Goal: Information Seeking & Learning: Learn about a topic

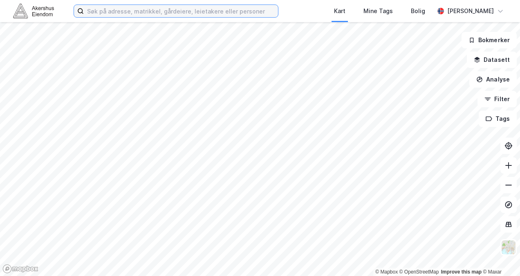
click at [113, 10] on input at bounding box center [181, 11] width 194 height 12
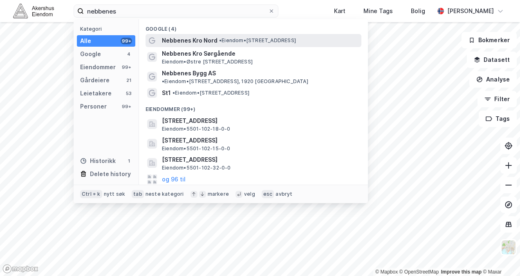
click at [194, 43] on span "Nebbenes Kro Nord" at bounding box center [190, 41] width 56 height 10
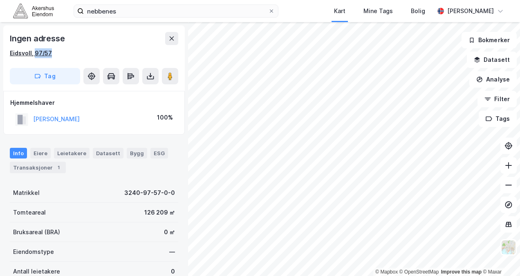
drag, startPoint x: 53, startPoint y: 52, endPoint x: 35, endPoint y: 54, distance: 18.2
click at [35, 54] on div "Eidsvoll, 97/57" at bounding box center [94, 53] width 168 height 10
copy div "97/57"
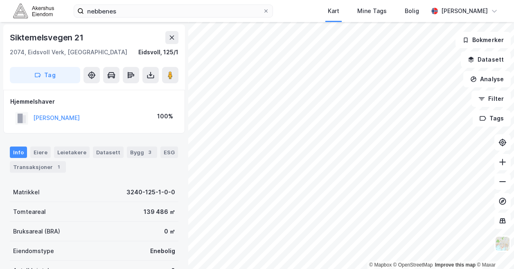
scroll to position [1, 0]
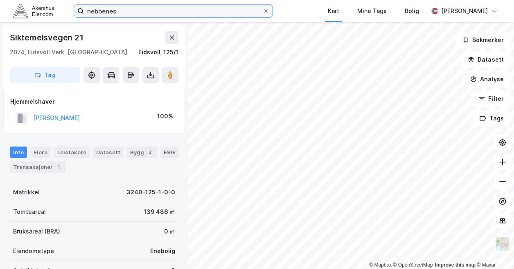
click at [123, 13] on input "nebbenes" at bounding box center [173, 11] width 179 height 12
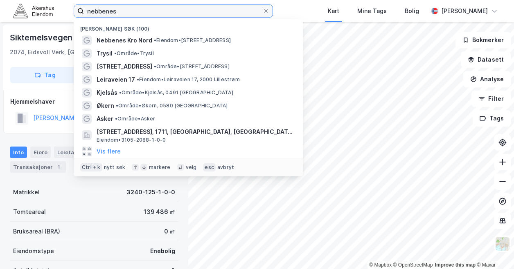
click at [123, 13] on input "nebbenes" at bounding box center [173, 11] width 179 height 12
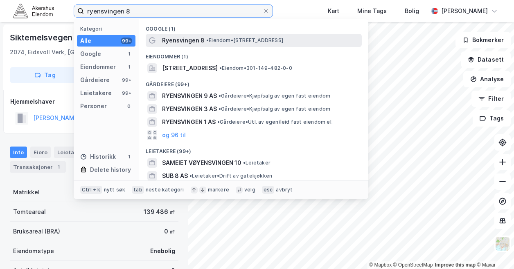
type input "ryensvingen 8"
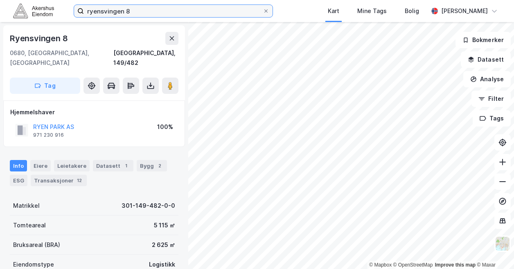
scroll to position [1, 0]
